Goal: Find specific page/section: Find specific page/section

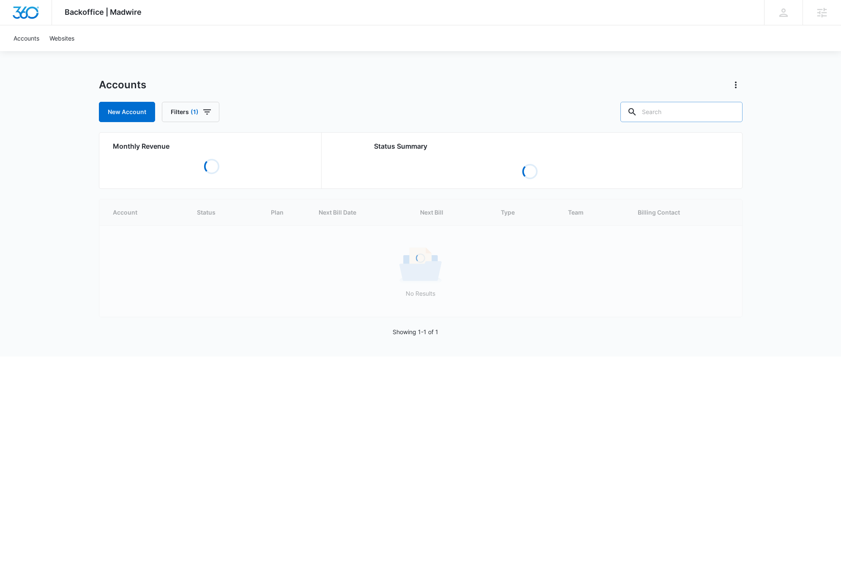
click at [693, 107] on input "text" at bounding box center [682, 112] width 122 height 20
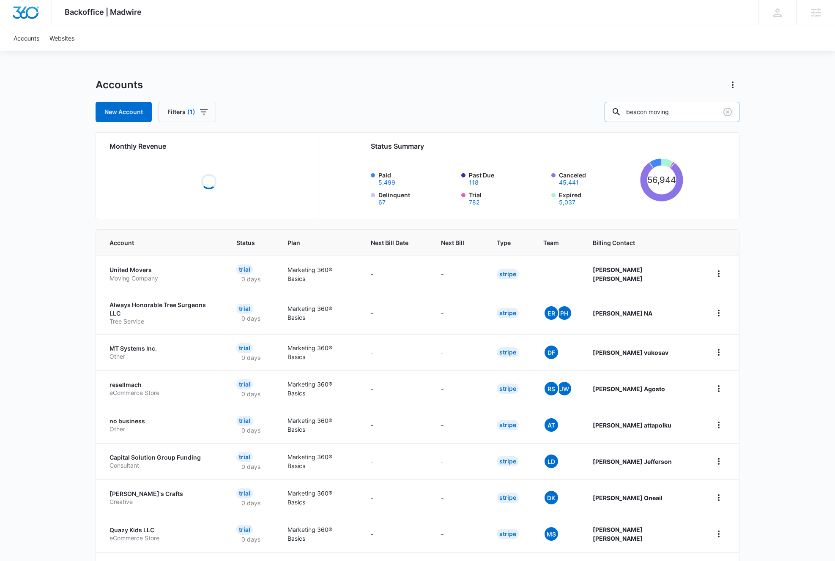
type input "beacon moving"
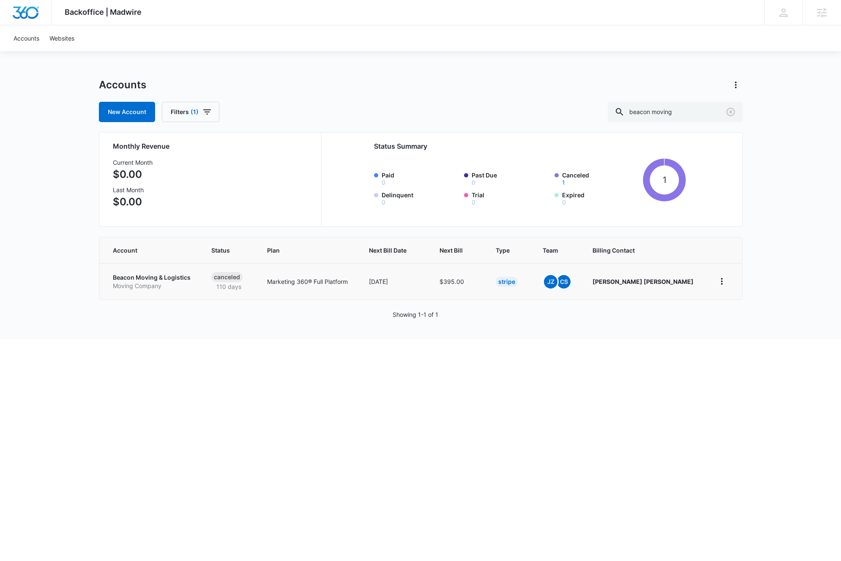
click at [170, 280] on p "Beacon Moving & Logistics" at bounding box center [152, 277] width 79 height 8
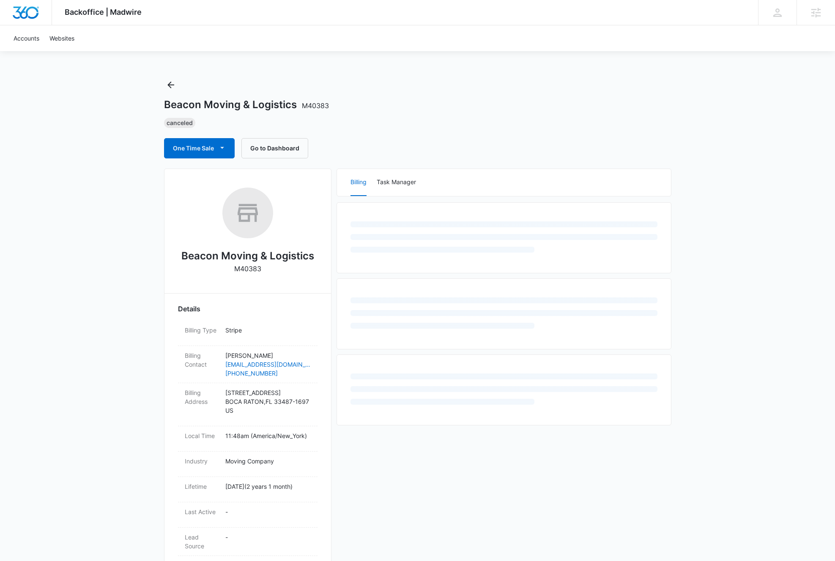
click at [255, 253] on h2 "Beacon Moving & Logistics" at bounding box center [247, 256] width 133 height 15
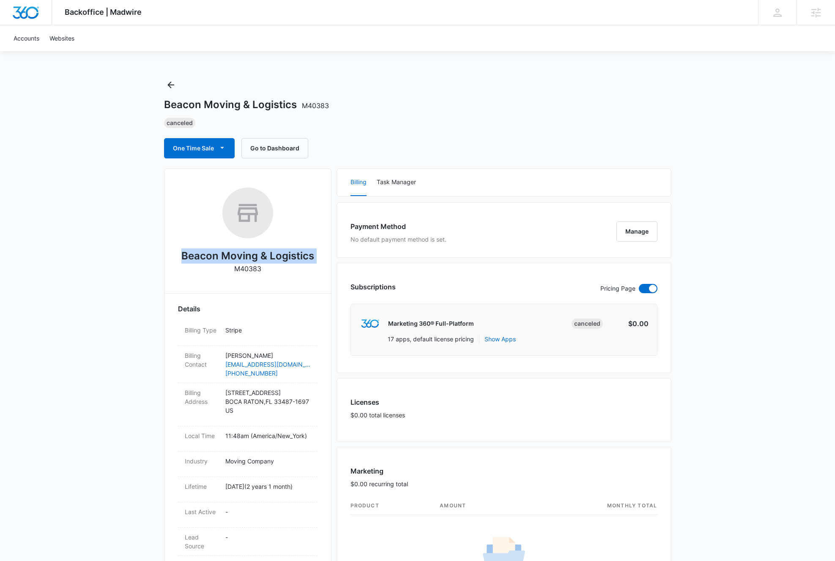
click at [255, 253] on h2 "Beacon Moving & Logistics" at bounding box center [247, 256] width 133 height 15
